Goal: Use online tool/utility: Utilize a website feature to perform a specific function

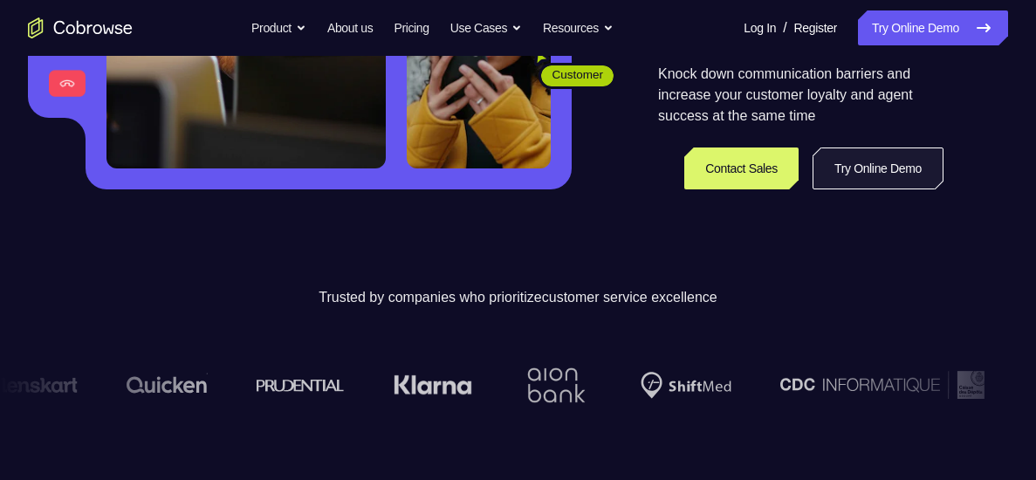
click at [841, 169] on link "Try Online Demo" at bounding box center [878, 169] width 131 height 42
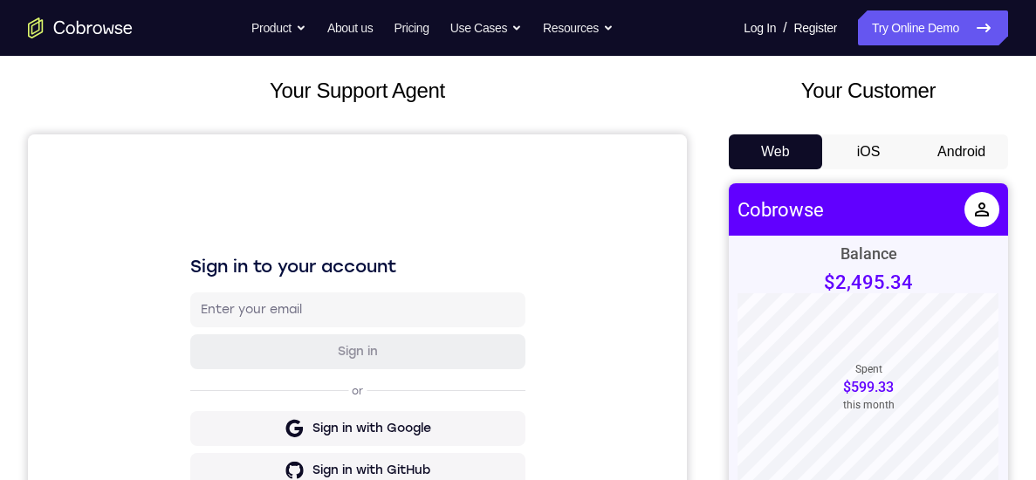
scroll to position [118, 0]
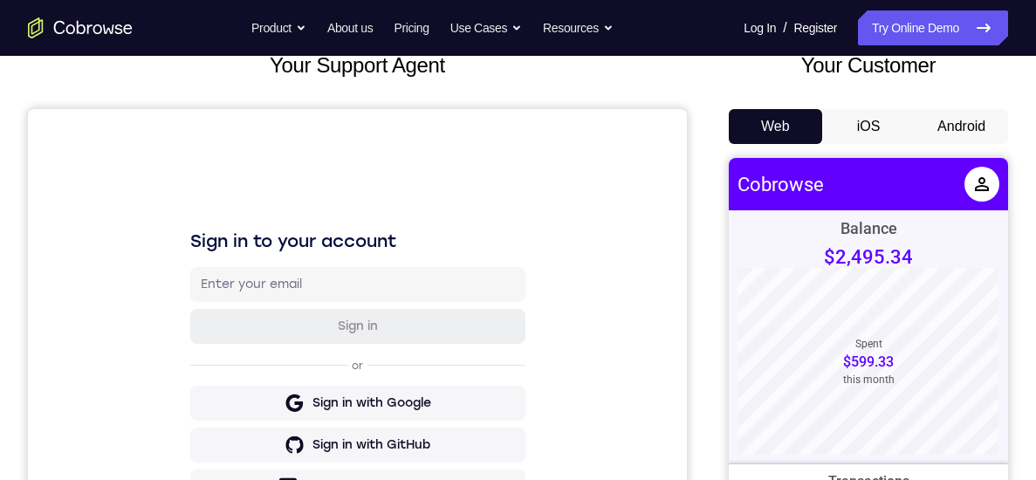
click at [952, 130] on button "Android" at bounding box center [961, 126] width 93 height 35
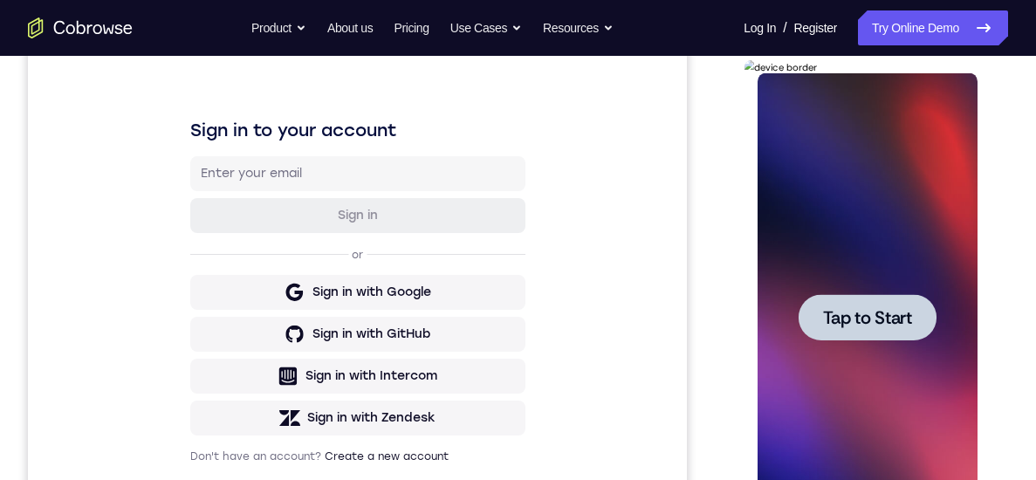
scroll to position [264, 0]
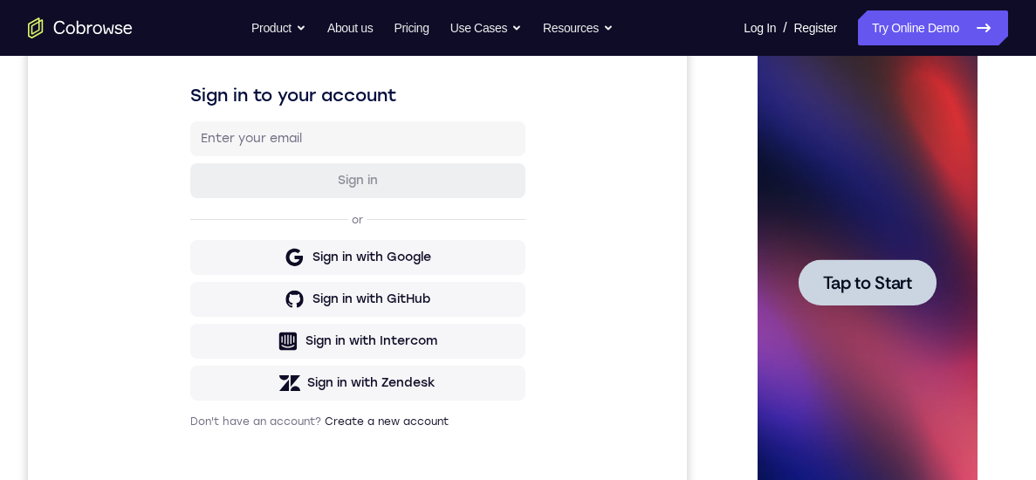
click at [869, 278] on span "Tap to Start" at bounding box center [866, 282] width 89 height 17
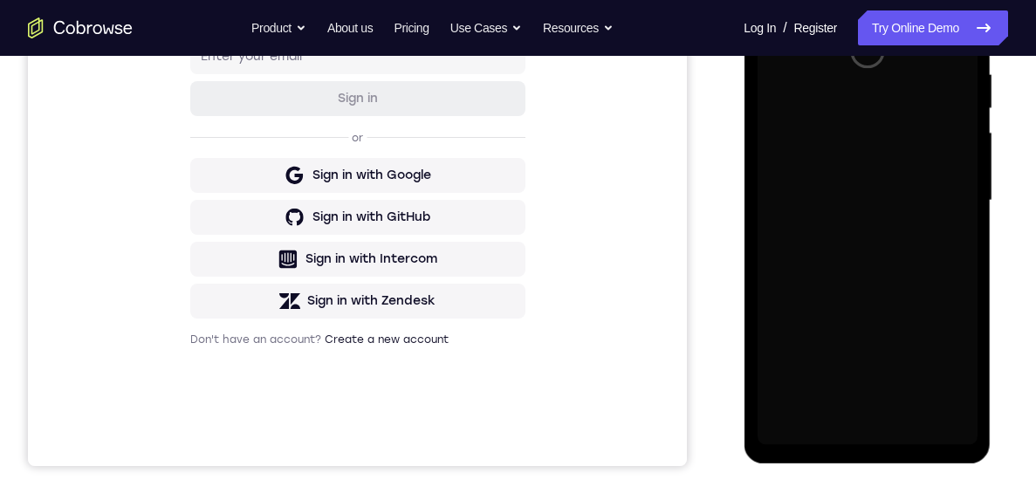
scroll to position [330, 0]
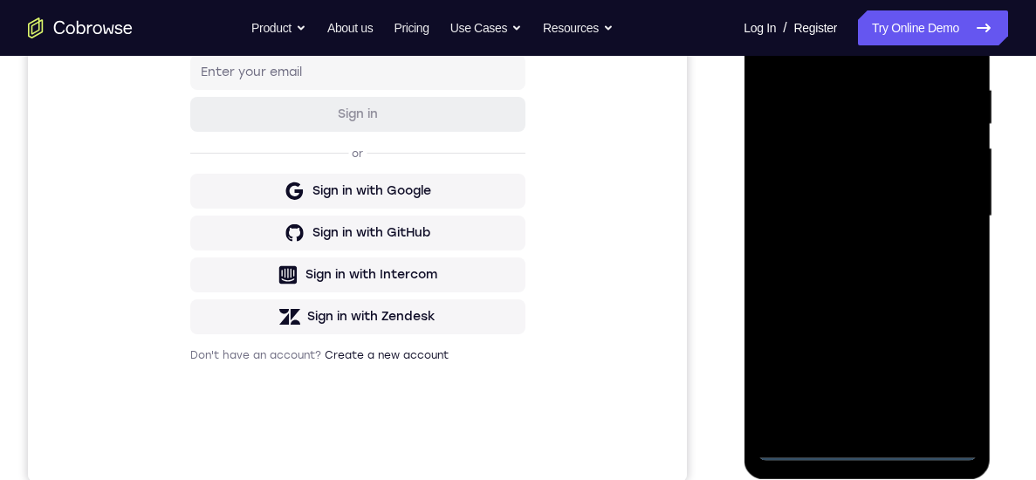
click at [865, 450] on div at bounding box center [867, 216] width 220 height 489
drag, startPoint x: 888, startPoint y: 317, endPoint x: 883, endPoint y: 147, distance: 170.3
click at [883, 147] on div at bounding box center [867, 216] width 220 height 489
click at [801, 193] on div at bounding box center [867, 216] width 220 height 489
click at [866, 227] on div at bounding box center [867, 216] width 220 height 489
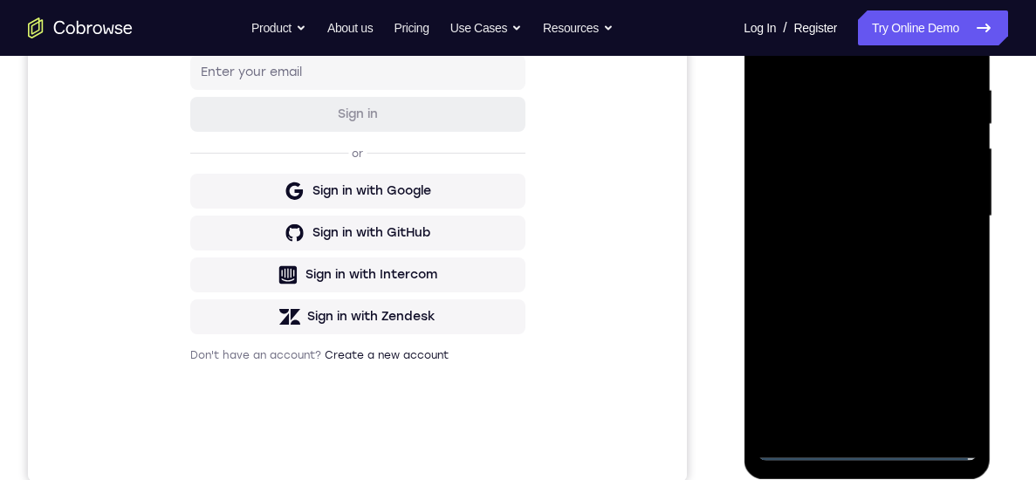
click at [856, 419] on div at bounding box center [867, 216] width 220 height 489
click at [835, 143] on div at bounding box center [867, 216] width 220 height 489
click at [834, 110] on div at bounding box center [867, 216] width 220 height 489
click at [829, 150] on div at bounding box center [867, 216] width 220 height 489
click at [938, 262] on div at bounding box center [867, 216] width 220 height 489
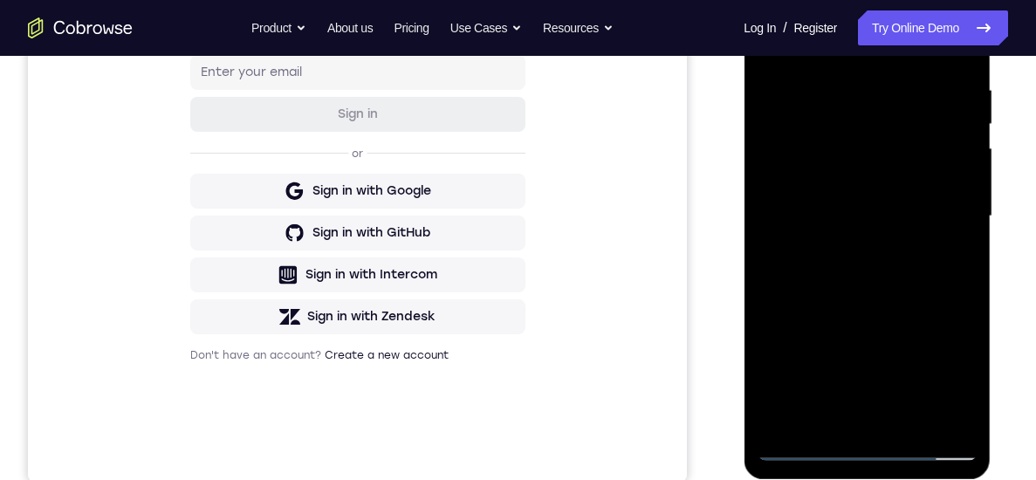
click at [936, 257] on div at bounding box center [867, 216] width 220 height 489
click at [943, 411] on div at bounding box center [867, 216] width 220 height 489
click at [934, 416] on div at bounding box center [867, 216] width 220 height 489
click at [844, 418] on div at bounding box center [867, 216] width 220 height 489
click at [950, 205] on div at bounding box center [867, 216] width 220 height 489
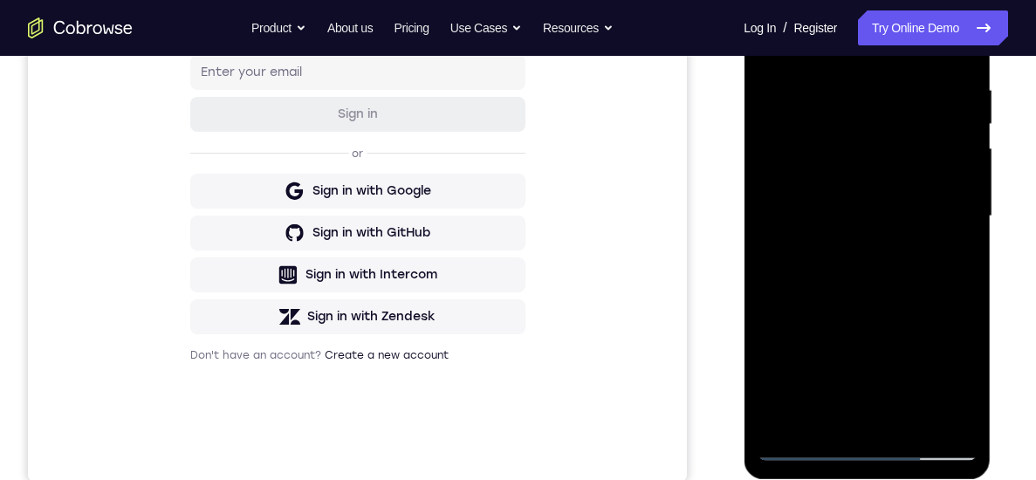
scroll to position [226, 0]
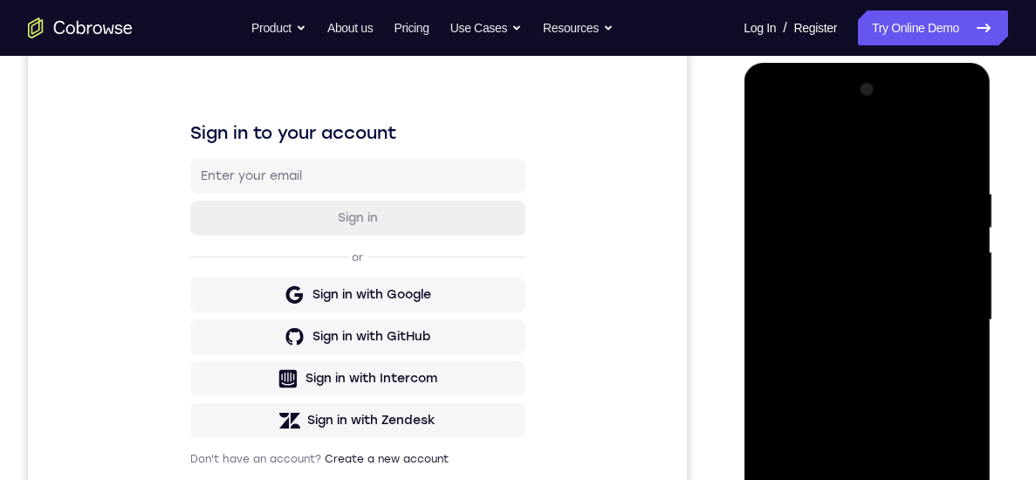
click at [886, 218] on div at bounding box center [867, 320] width 220 height 489
click at [890, 285] on div at bounding box center [867, 320] width 220 height 489
click at [890, 267] on div at bounding box center [867, 320] width 220 height 489
click at [969, 246] on div at bounding box center [867, 320] width 220 height 489
click at [883, 272] on div at bounding box center [867, 320] width 220 height 489
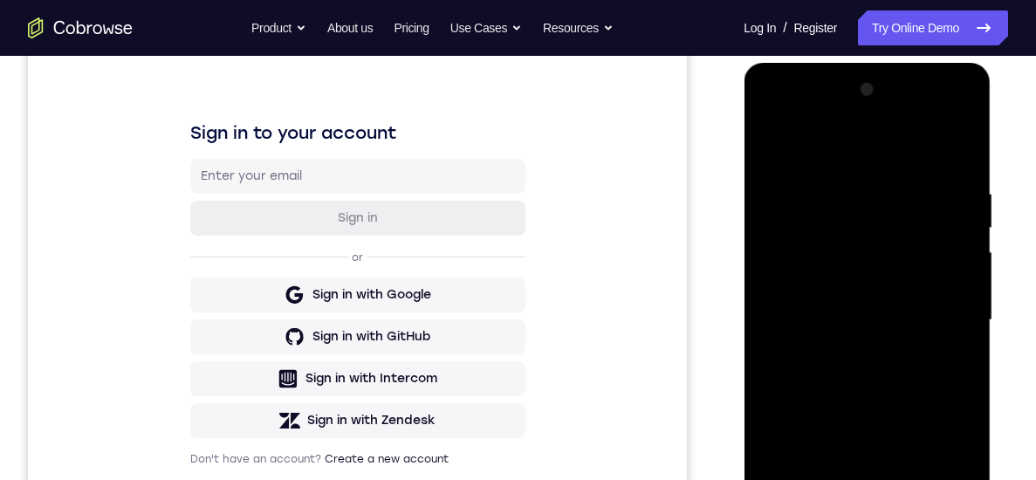
click at [907, 321] on div at bounding box center [867, 320] width 220 height 489
drag, startPoint x: 856, startPoint y: 322, endPoint x: 1742, endPoint y: 303, distance: 885.4
click at [856, 322] on div at bounding box center [867, 320] width 220 height 489
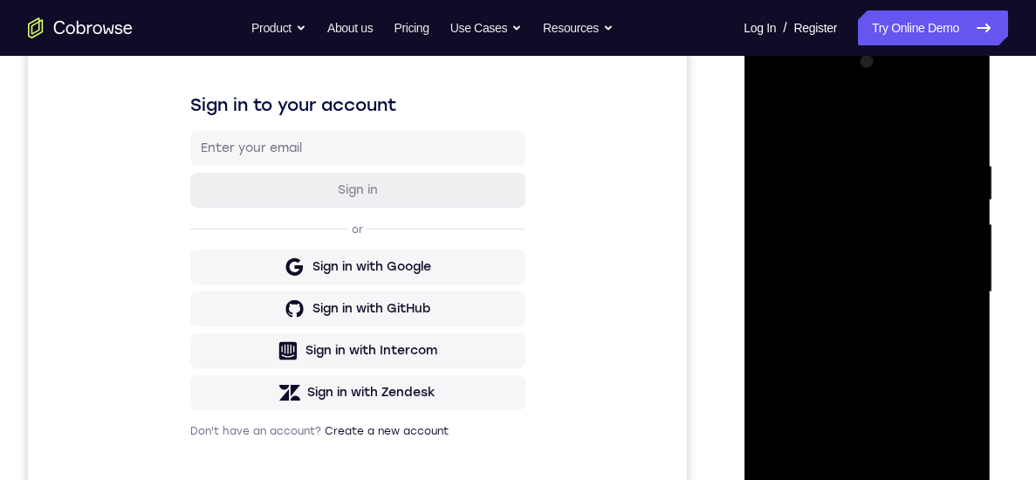
scroll to position [244, 0]
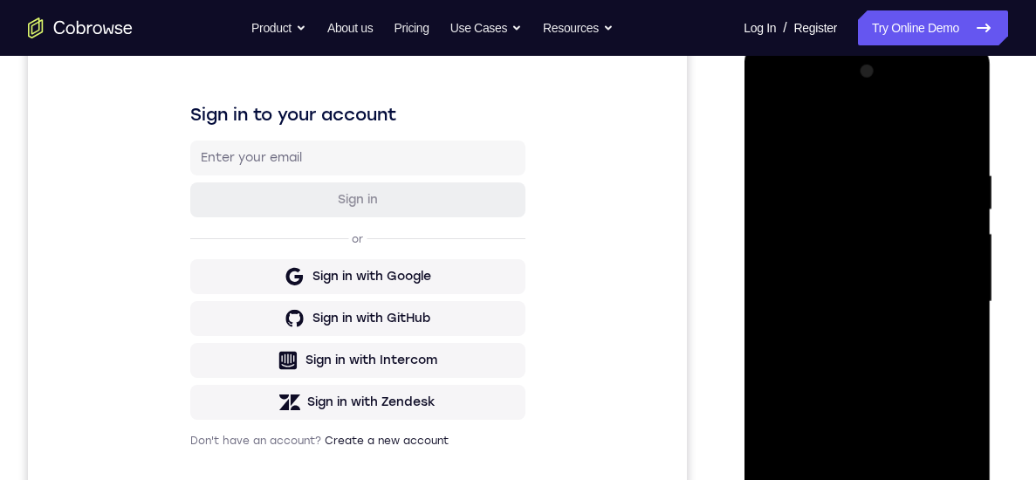
click at [939, 385] on div at bounding box center [867, 302] width 220 height 489
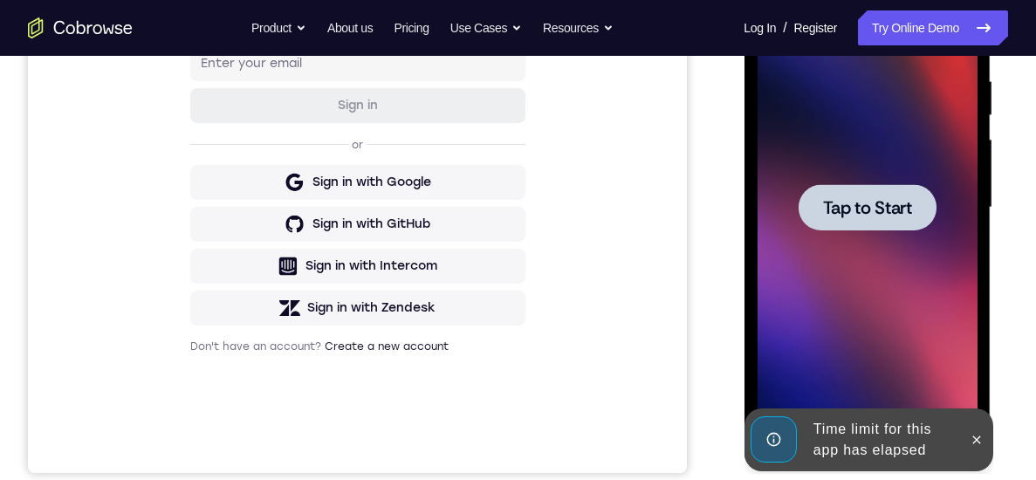
scroll to position [353, 0]
